Goal: Information Seeking & Learning: Check status

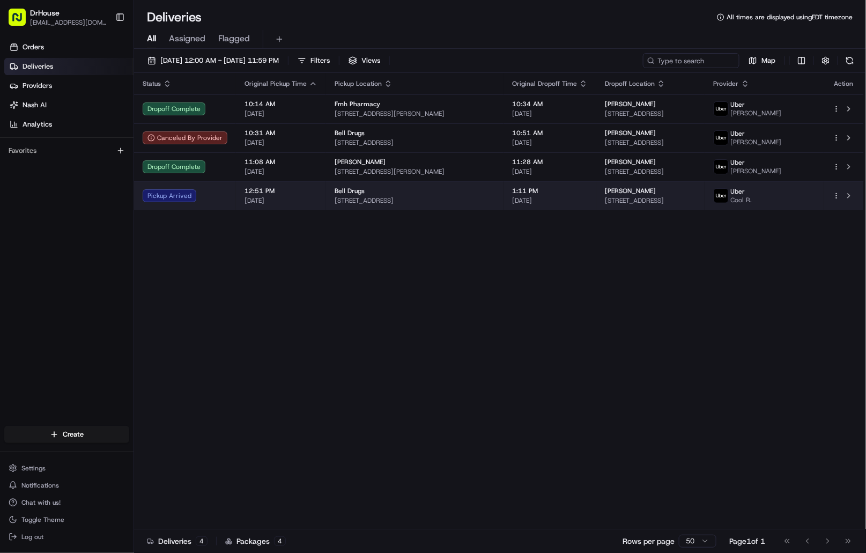
click at [228, 191] on td "Pickup Arrived" at bounding box center [185, 195] width 102 height 29
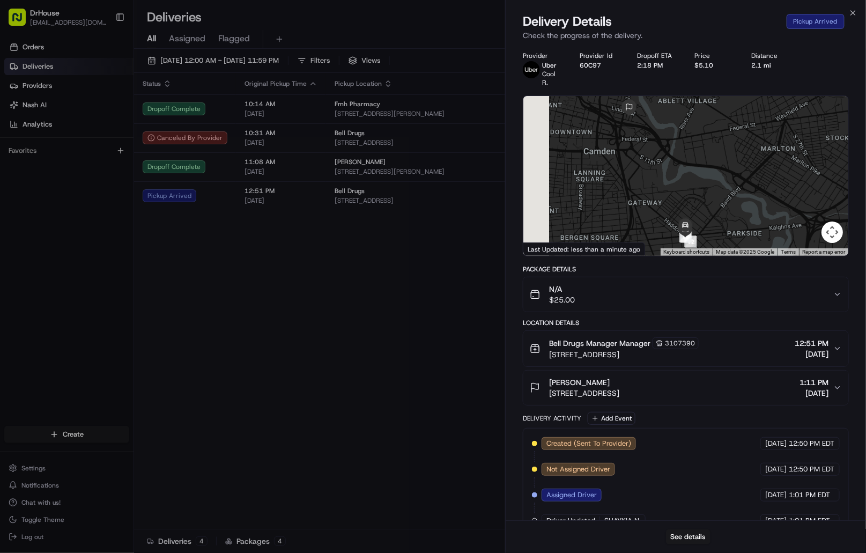
drag, startPoint x: 684, startPoint y: 181, endPoint x: 723, endPoint y: 205, distance: 45.5
click at [723, 205] on div at bounding box center [685, 176] width 325 height 160
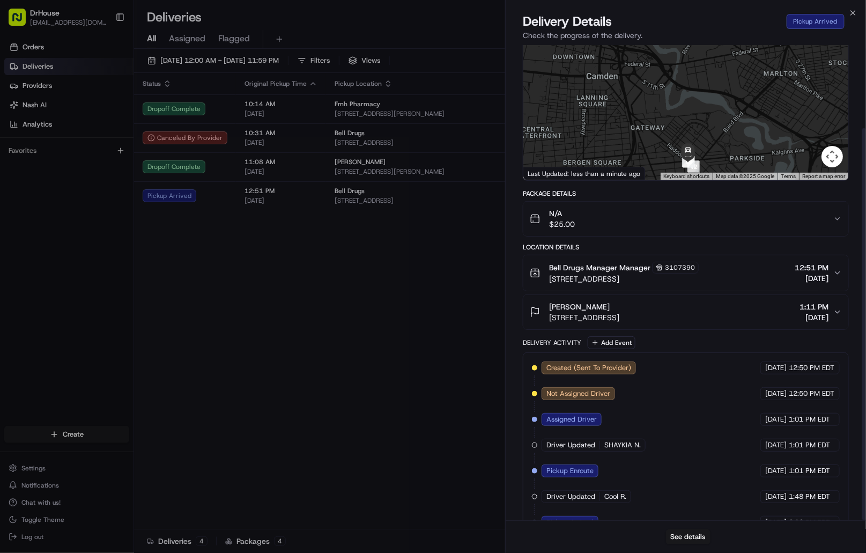
scroll to position [101, 0]
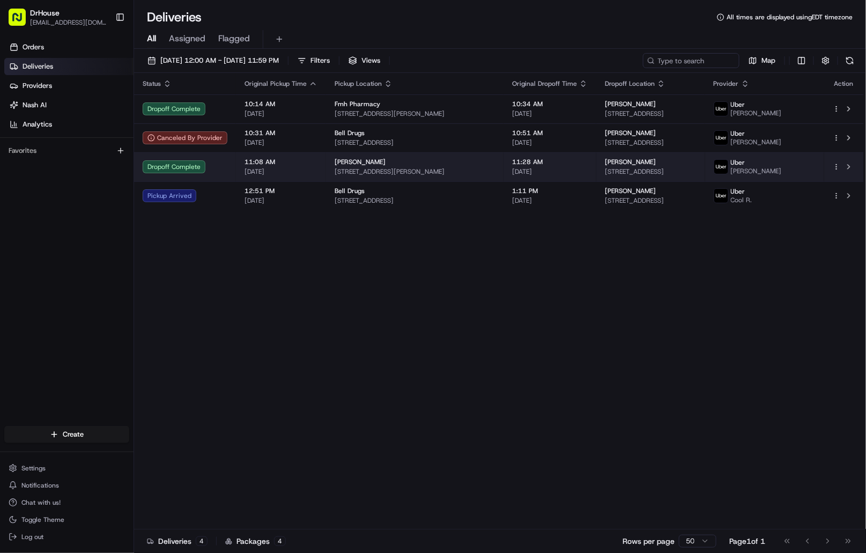
click at [283, 168] on span "[DATE]" at bounding box center [281, 171] width 73 height 9
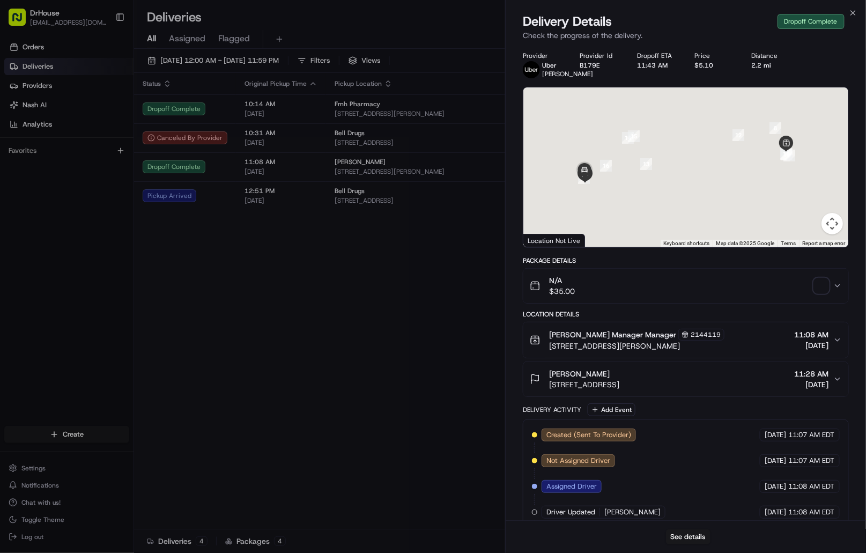
scroll to position [169, 0]
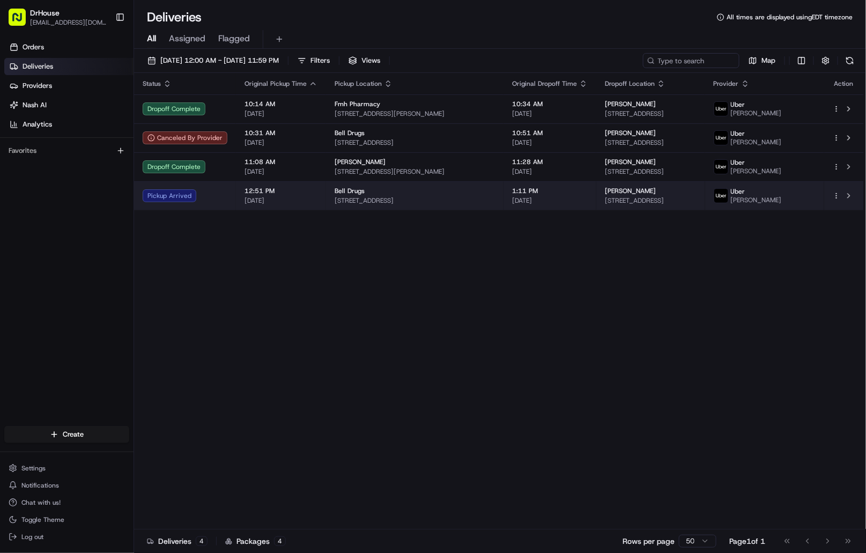
click at [457, 198] on span "[STREET_ADDRESS]" at bounding box center [415, 200] width 160 height 9
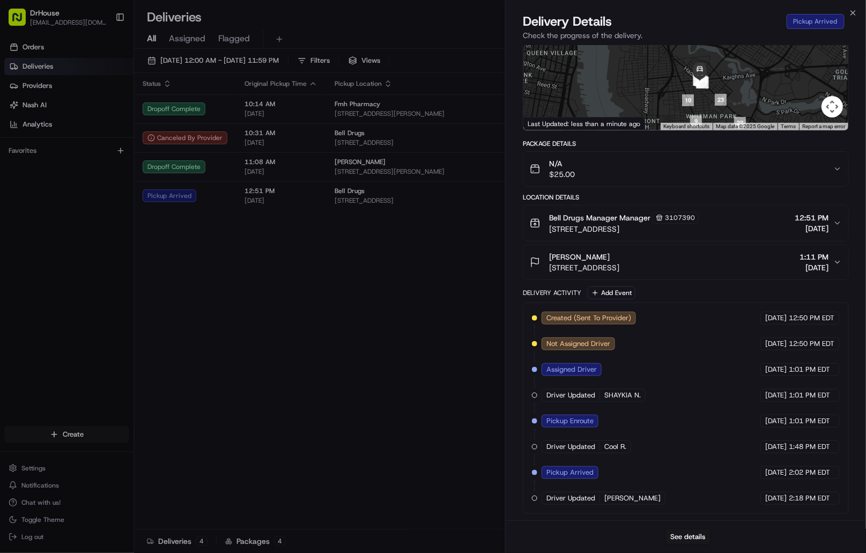
scroll to position [8, 0]
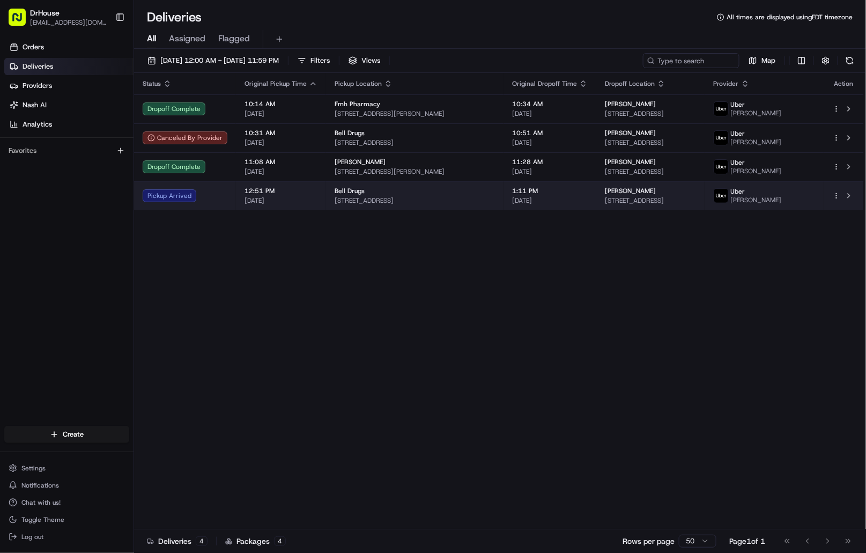
click at [340, 199] on span "[STREET_ADDRESS]" at bounding box center [415, 200] width 160 height 9
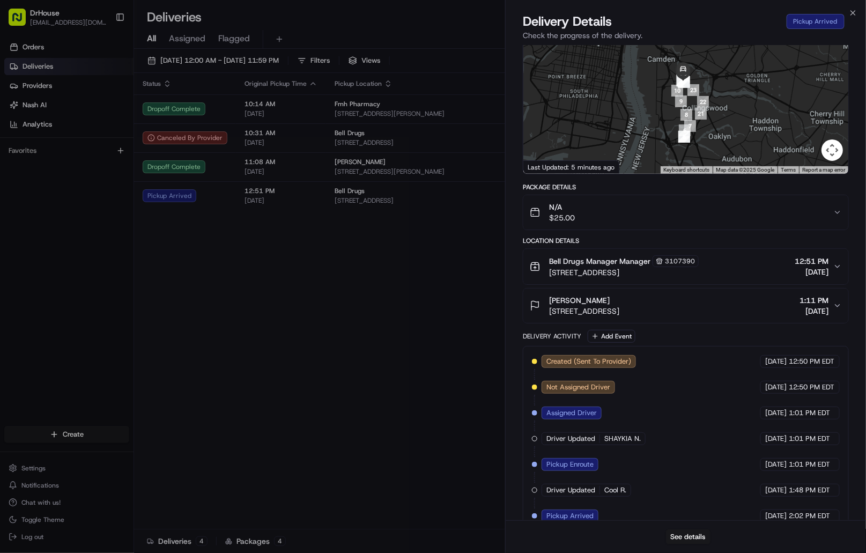
scroll to position [127, 0]
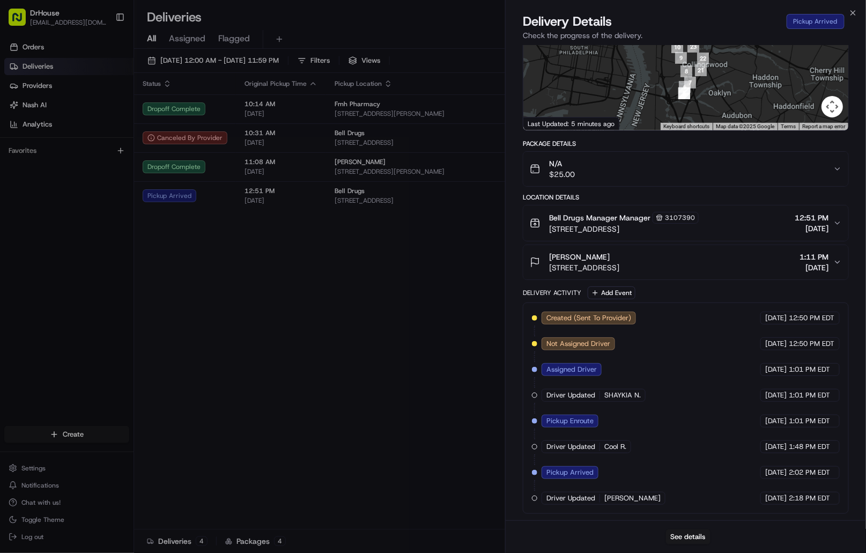
drag, startPoint x: 350, startPoint y: 363, endPoint x: 442, endPoint y: 334, distance: 96.2
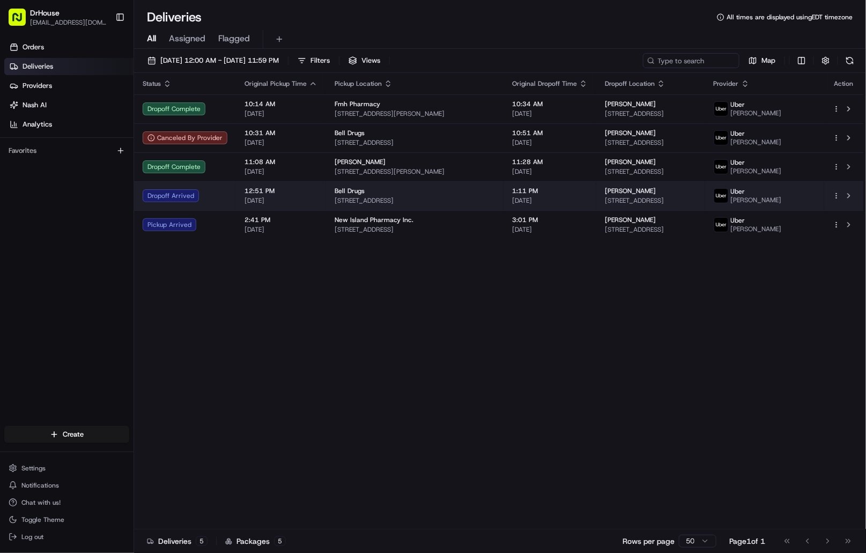
click at [309, 201] on span "[DATE]" at bounding box center [281, 200] width 73 height 9
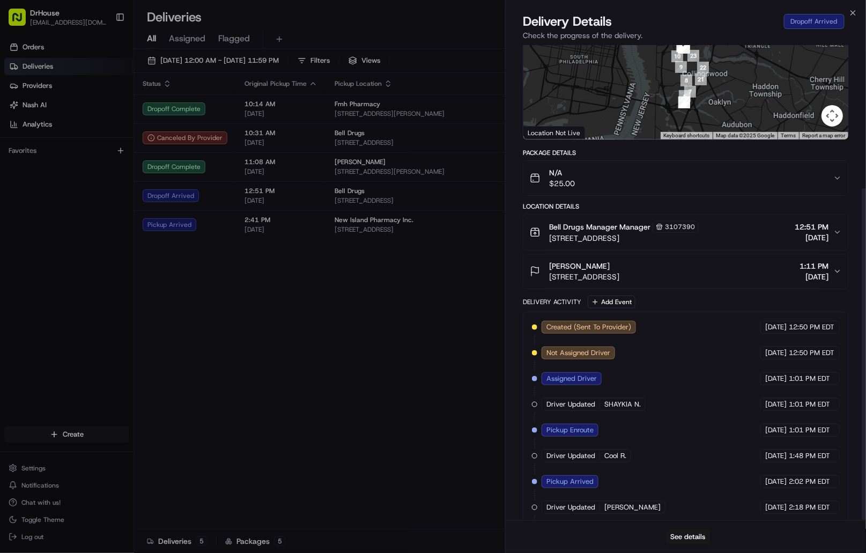
scroll to position [204, 0]
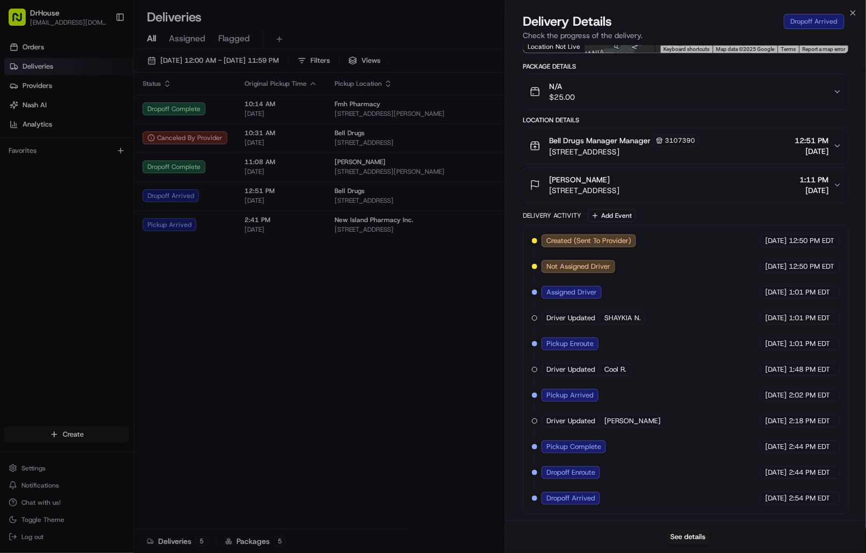
click at [575, 494] on span "Dropoff Arrived" at bounding box center [570, 498] width 49 height 10
copy div "Dropoff Arrived Uber"
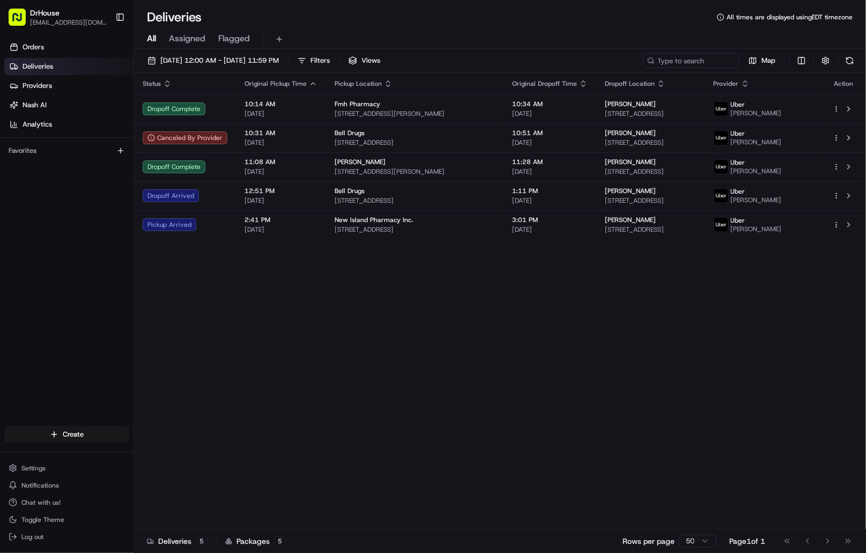
drag, startPoint x: 734, startPoint y: 324, endPoint x: 775, endPoint y: 298, distance: 48.9
click at [735, 322] on div "Status Original Pickup Time Pickup Location Original Dropoff Time Dropoff Locat…" at bounding box center [499, 301] width 730 height 456
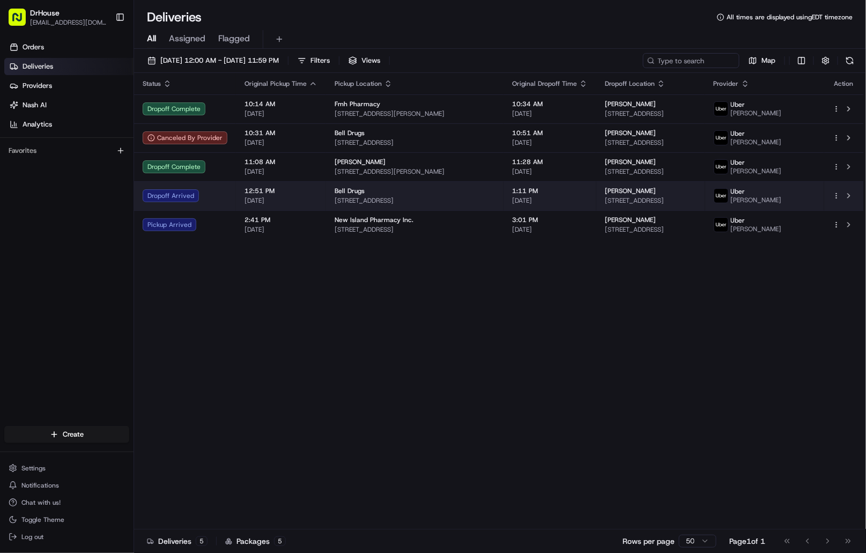
click at [307, 196] on span "[DATE]" at bounding box center [281, 200] width 73 height 9
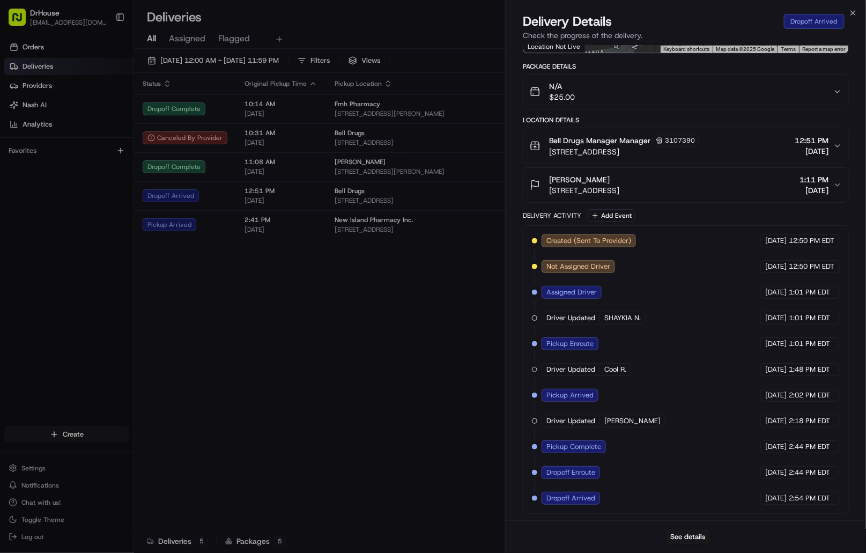
drag, startPoint x: 382, startPoint y: 383, endPoint x: 347, endPoint y: 378, distance: 35.7
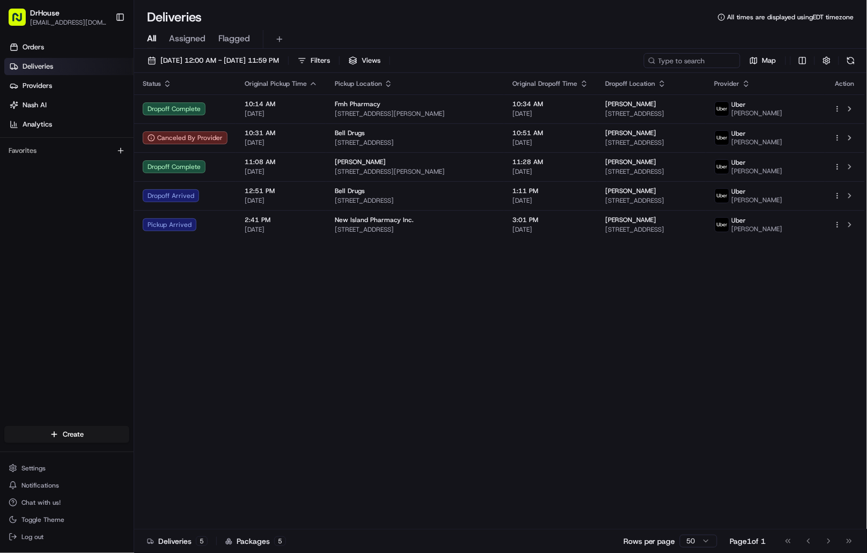
drag, startPoint x: 626, startPoint y: 336, endPoint x: 637, endPoint y: 344, distance: 13.5
click at [626, 336] on div "Status Original Pickup Time Pickup Location Original Dropoff Time Dropoff Locat…" at bounding box center [499, 301] width 730 height 456
